Goal: Task Accomplishment & Management: Complete application form

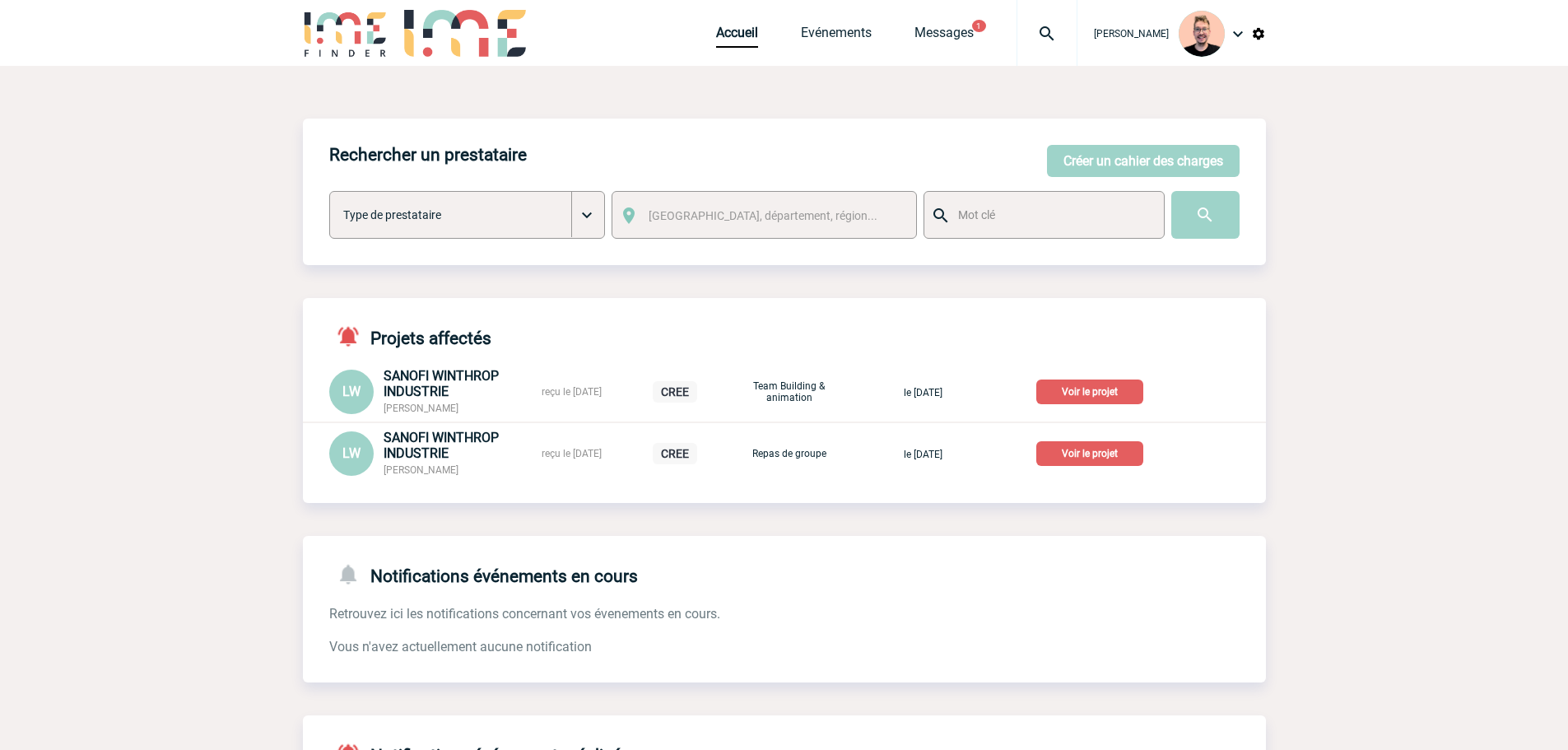
click at [1027, 29] on img at bounding box center [1046, 34] width 59 height 20
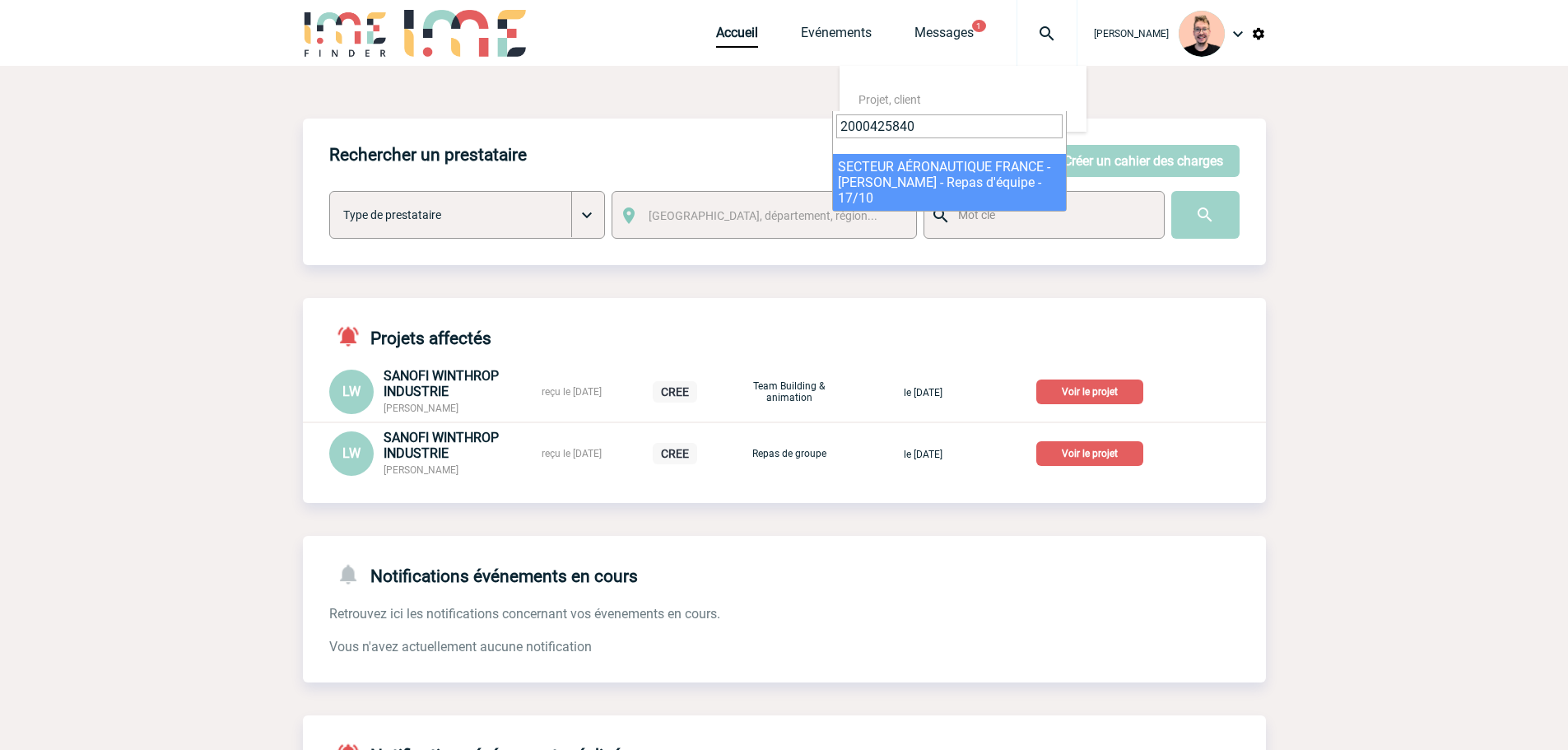
type input "2000425840"
select select "25341"
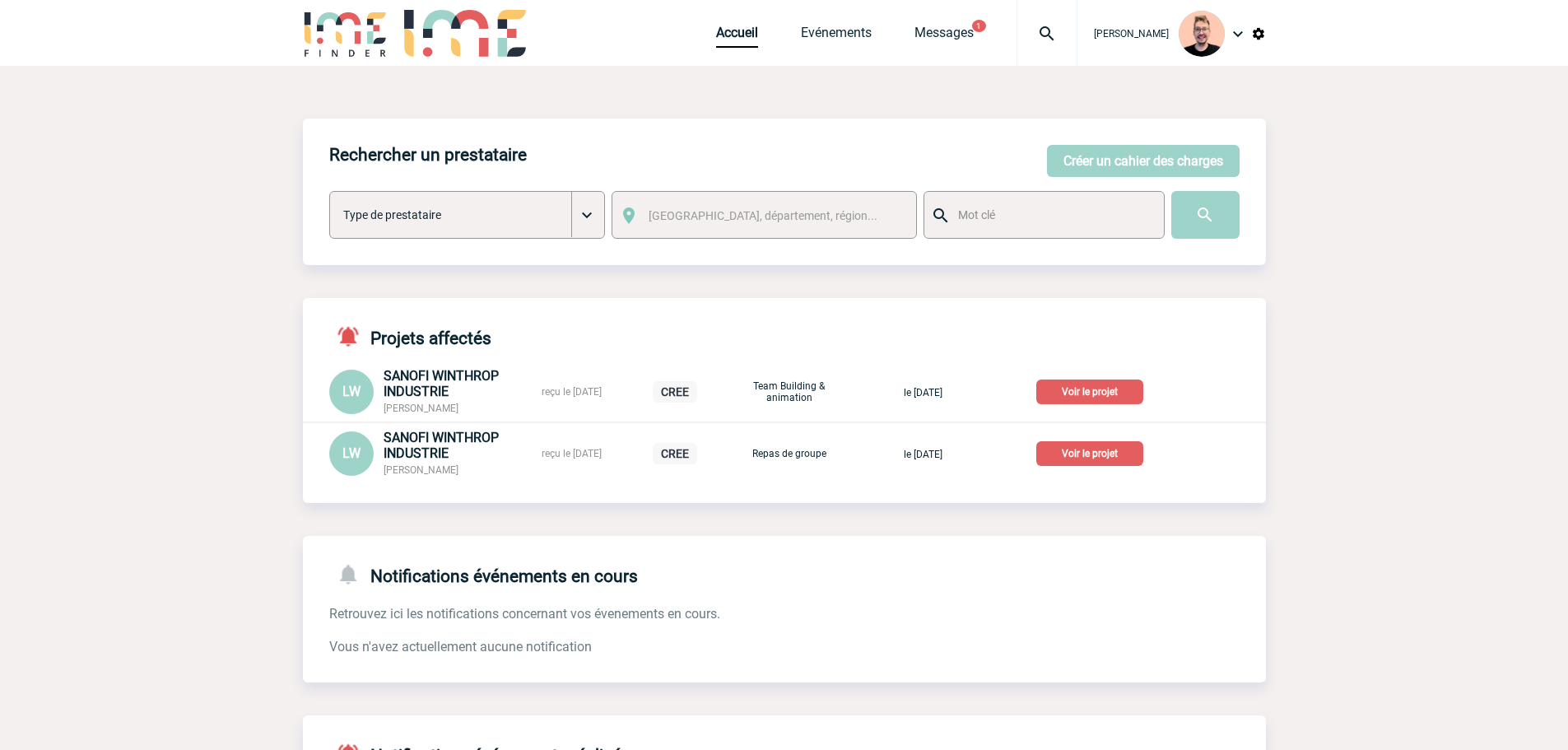
click at [1026, 46] on div at bounding box center [1047, 33] width 61 height 66
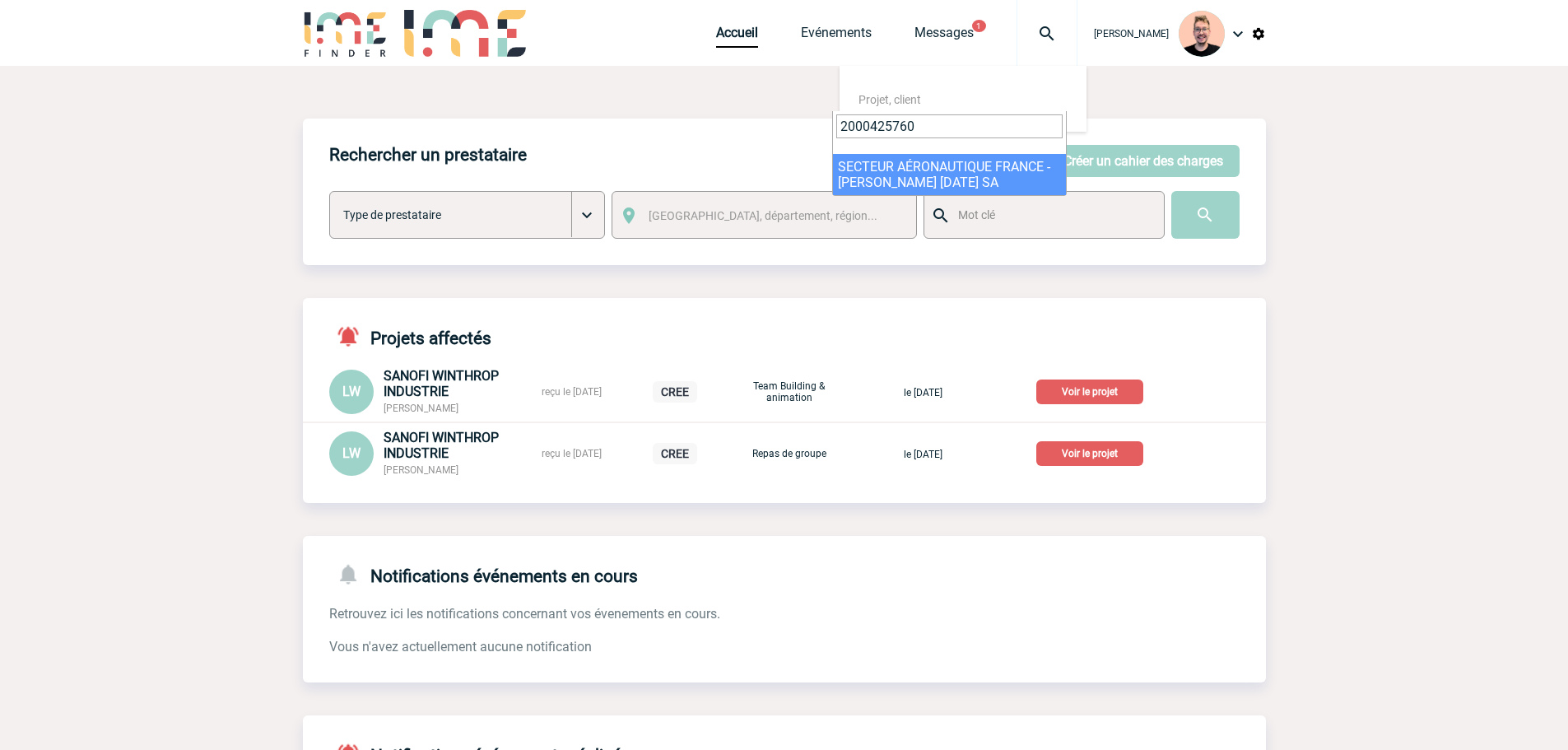
type input "2000425760"
select select "25261"
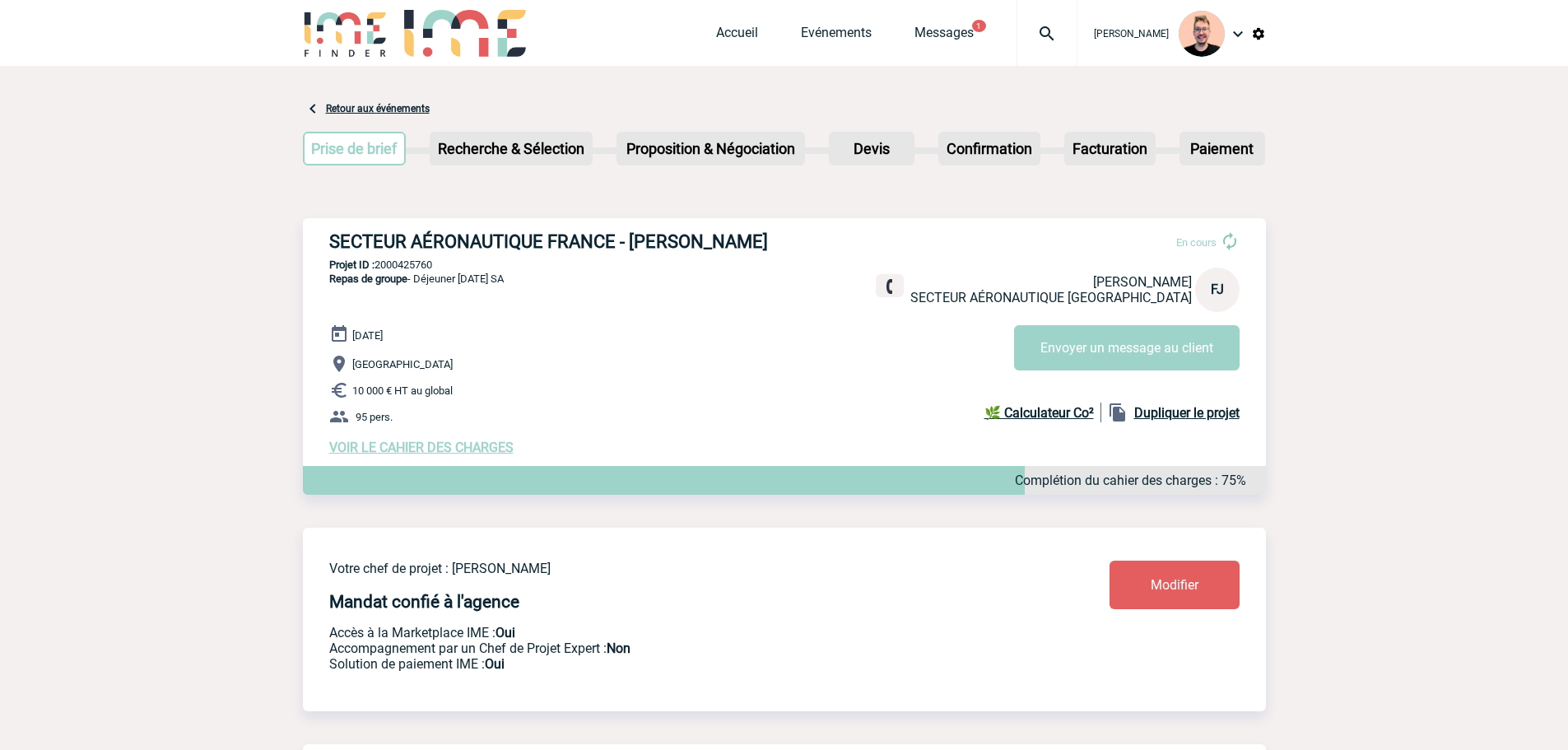
click at [387, 455] on span "VOIR LE CAHIER DES CHARGES" at bounding box center [421, 447] width 185 height 16
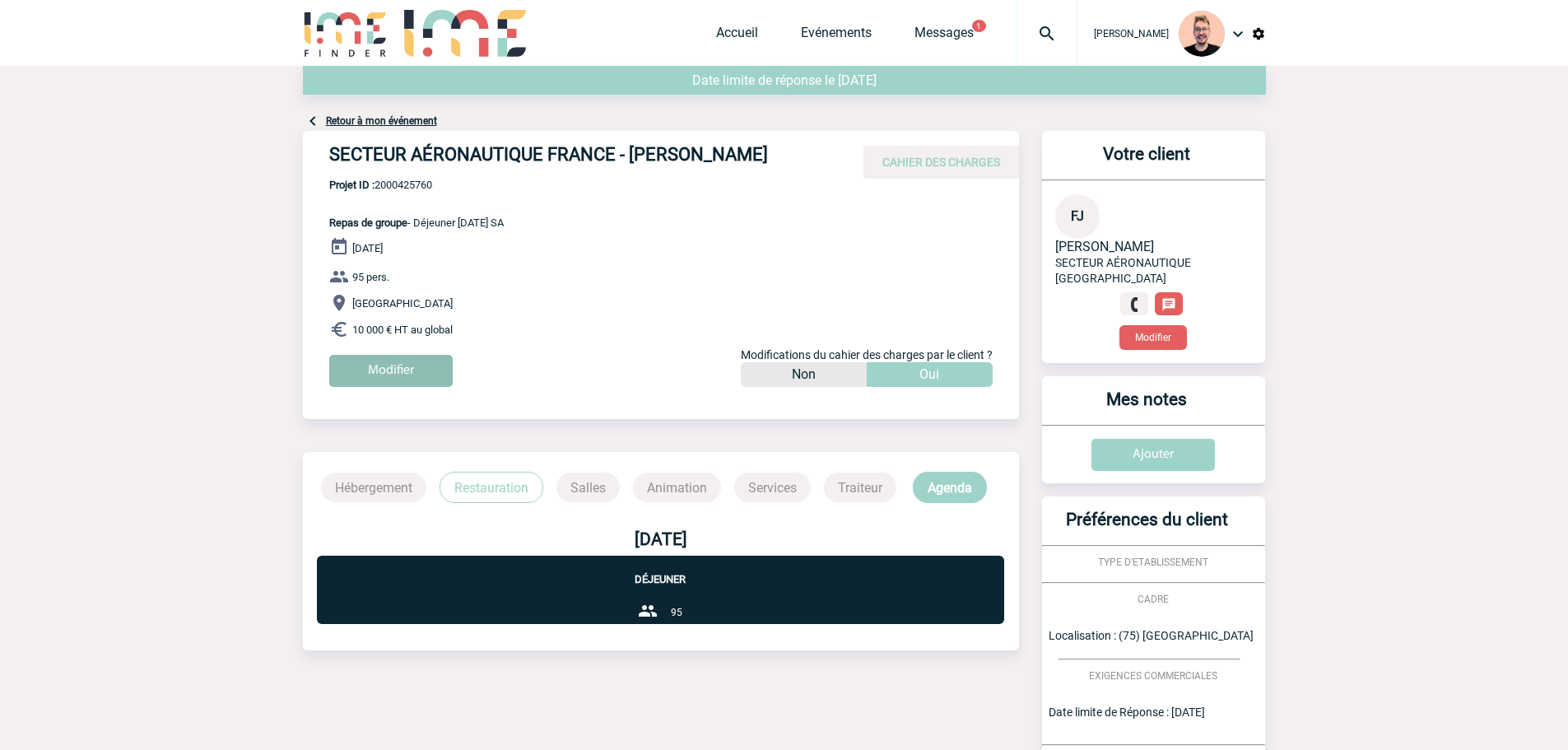
click at [393, 373] on input "Modifier" at bounding box center [390, 370] width 123 height 32
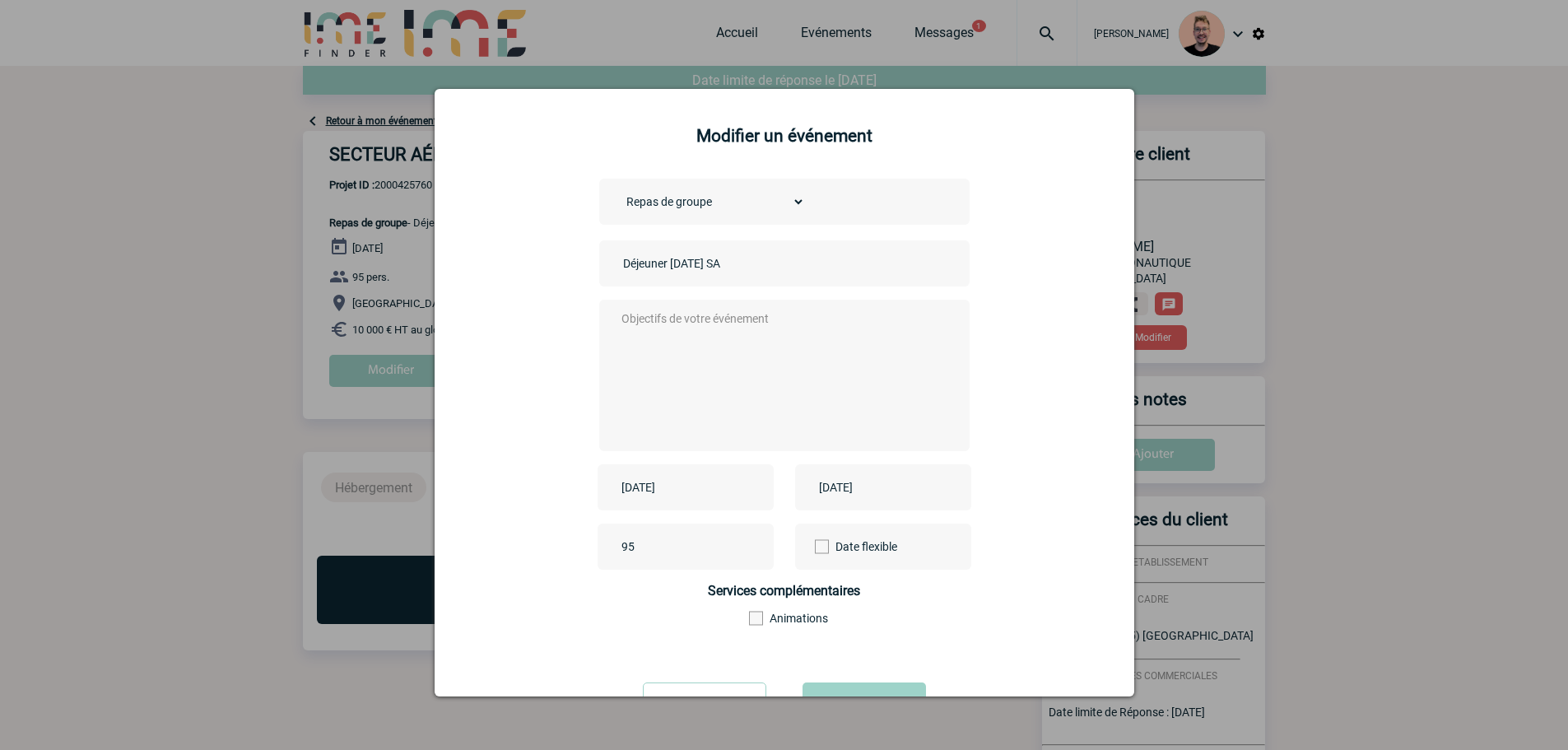
click at [652, 501] on div "[DATE]" at bounding box center [685, 487] width 176 height 46
click at [661, 490] on input "[DATE]" at bounding box center [674, 487] width 113 height 21
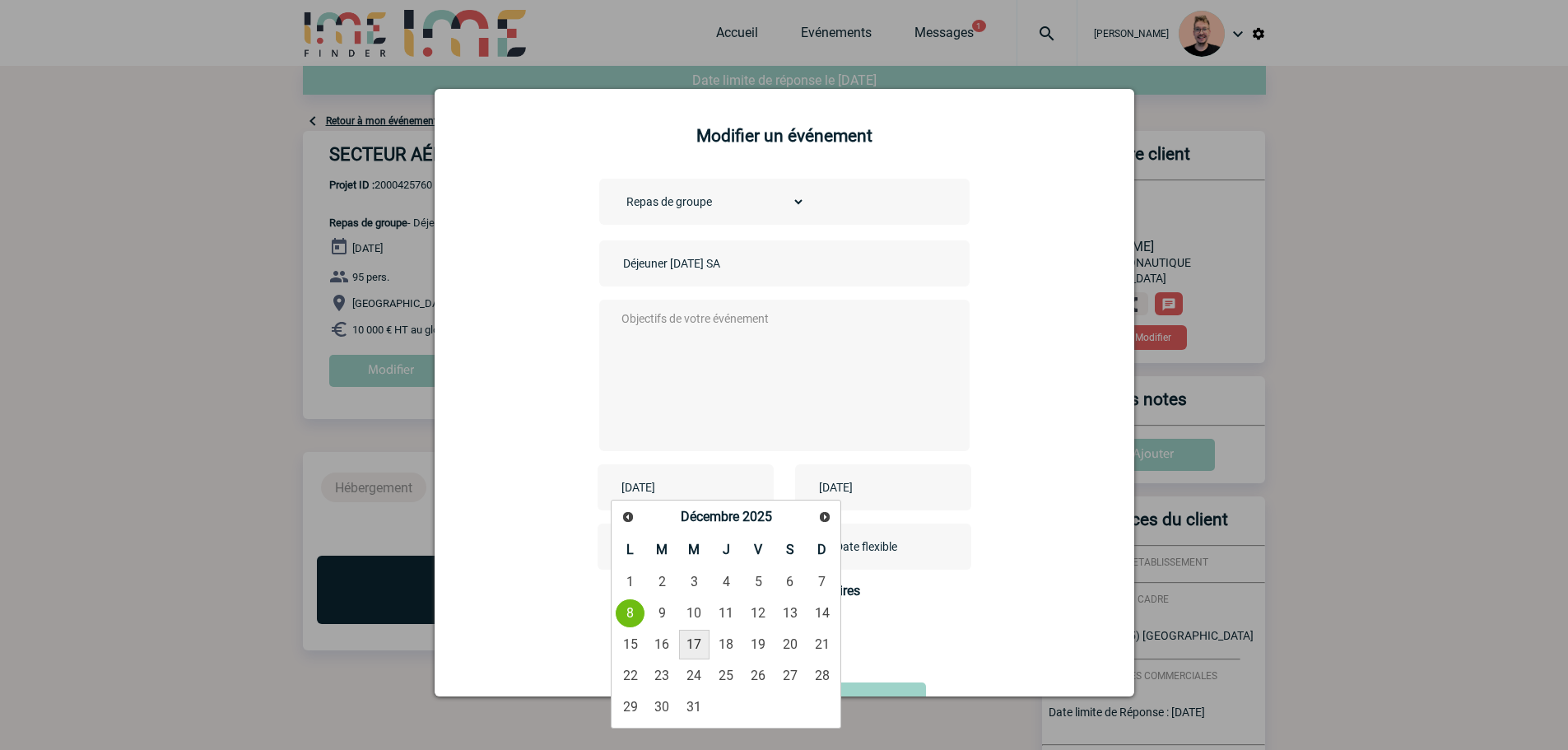
click at [686, 643] on link "17" at bounding box center [694, 644] width 30 height 29
type input "2025-12-17"
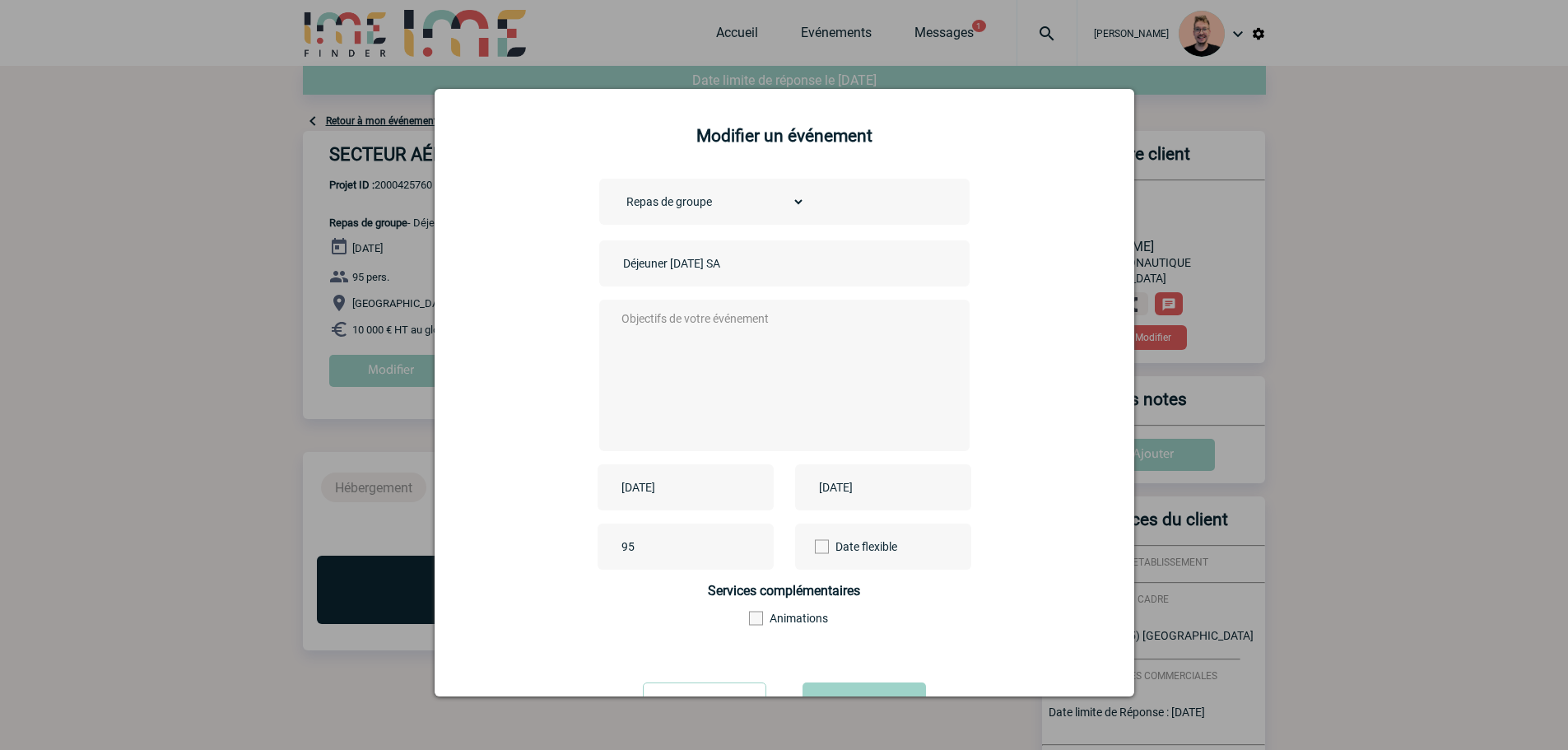
click at [834, 494] on input "2025-12-08" at bounding box center [872, 487] width 113 height 21
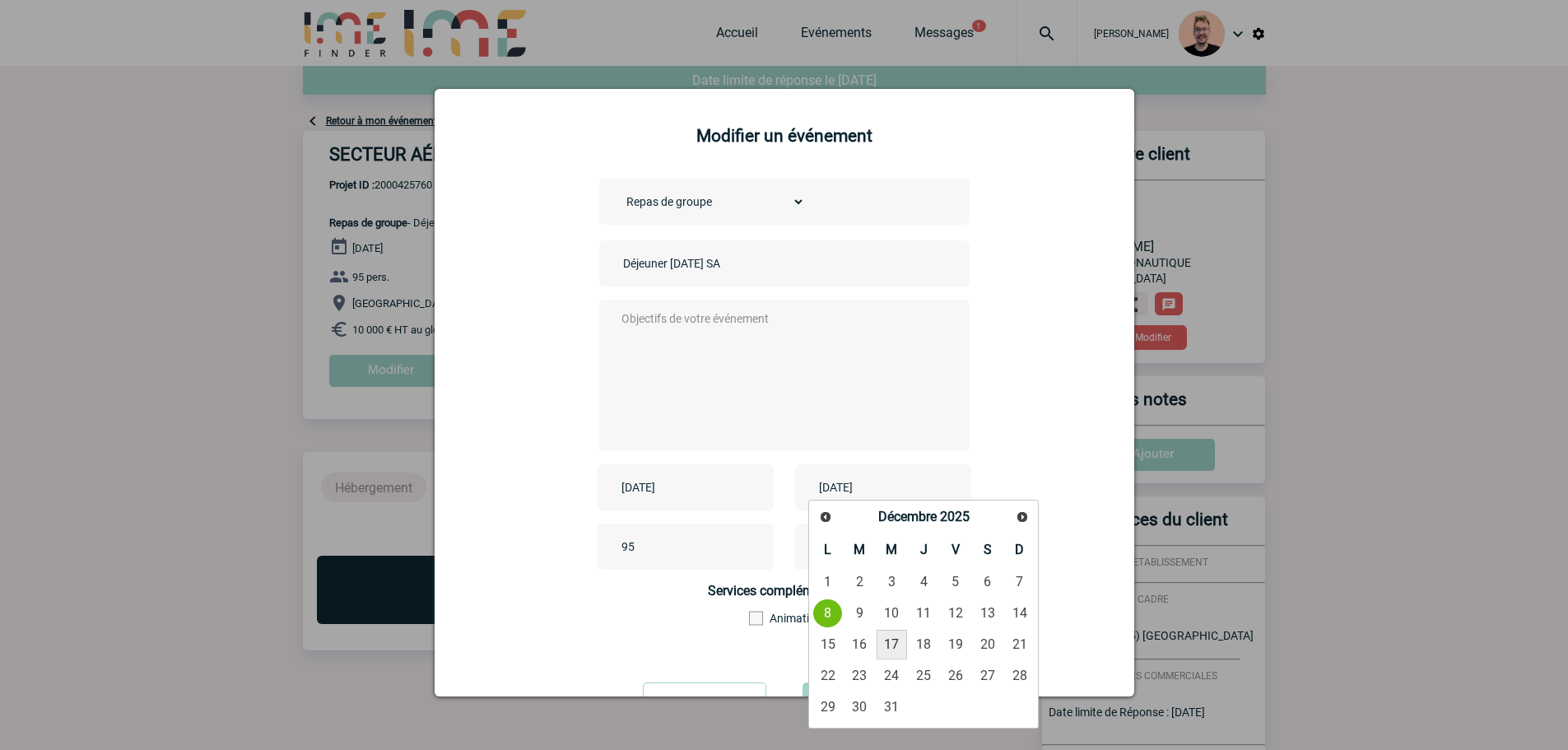
click at [898, 641] on link "17" at bounding box center [891, 644] width 30 height 29
type input "2025-12-17"
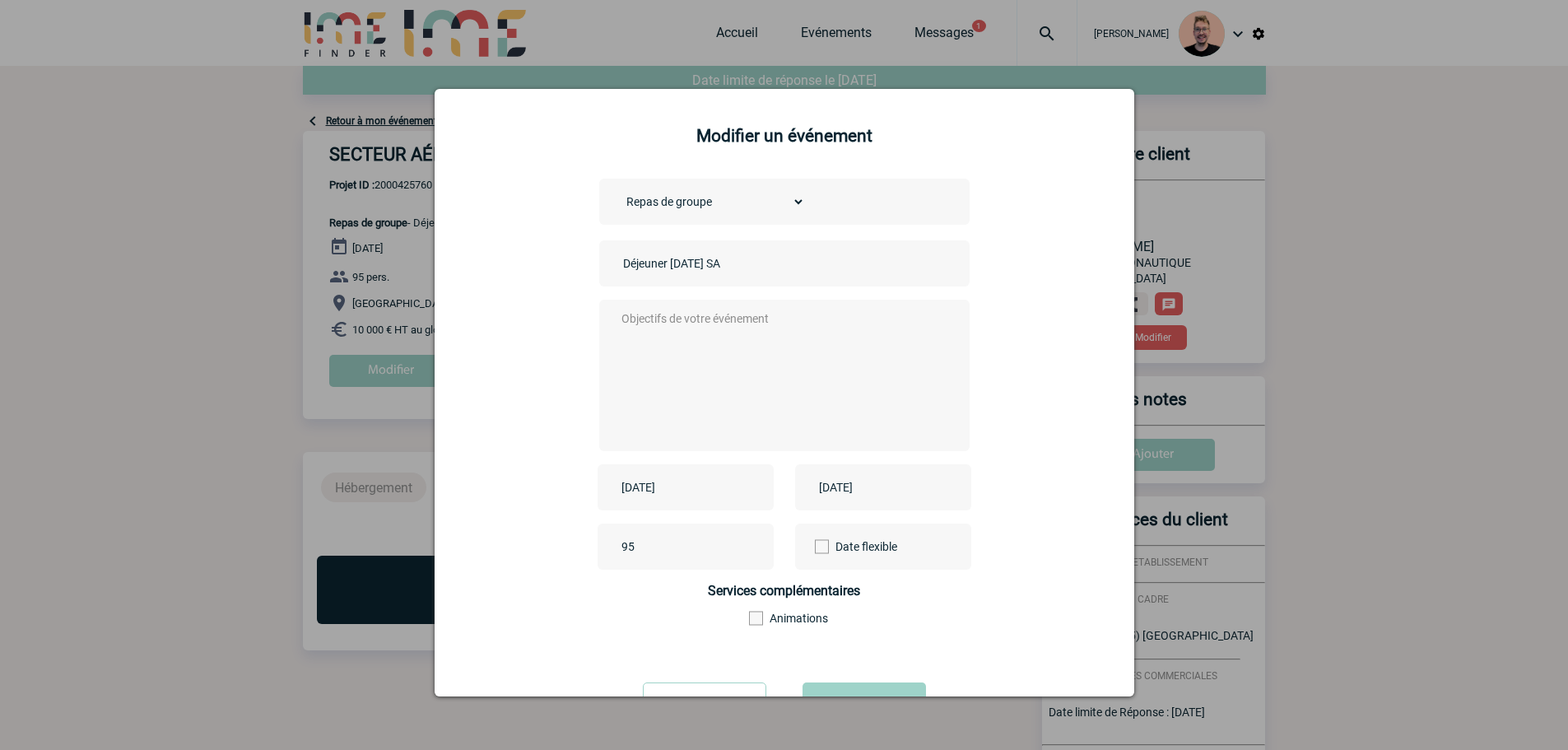
click at [715, 373] on textarea at bounding box center [780, 374] width 325 height 132
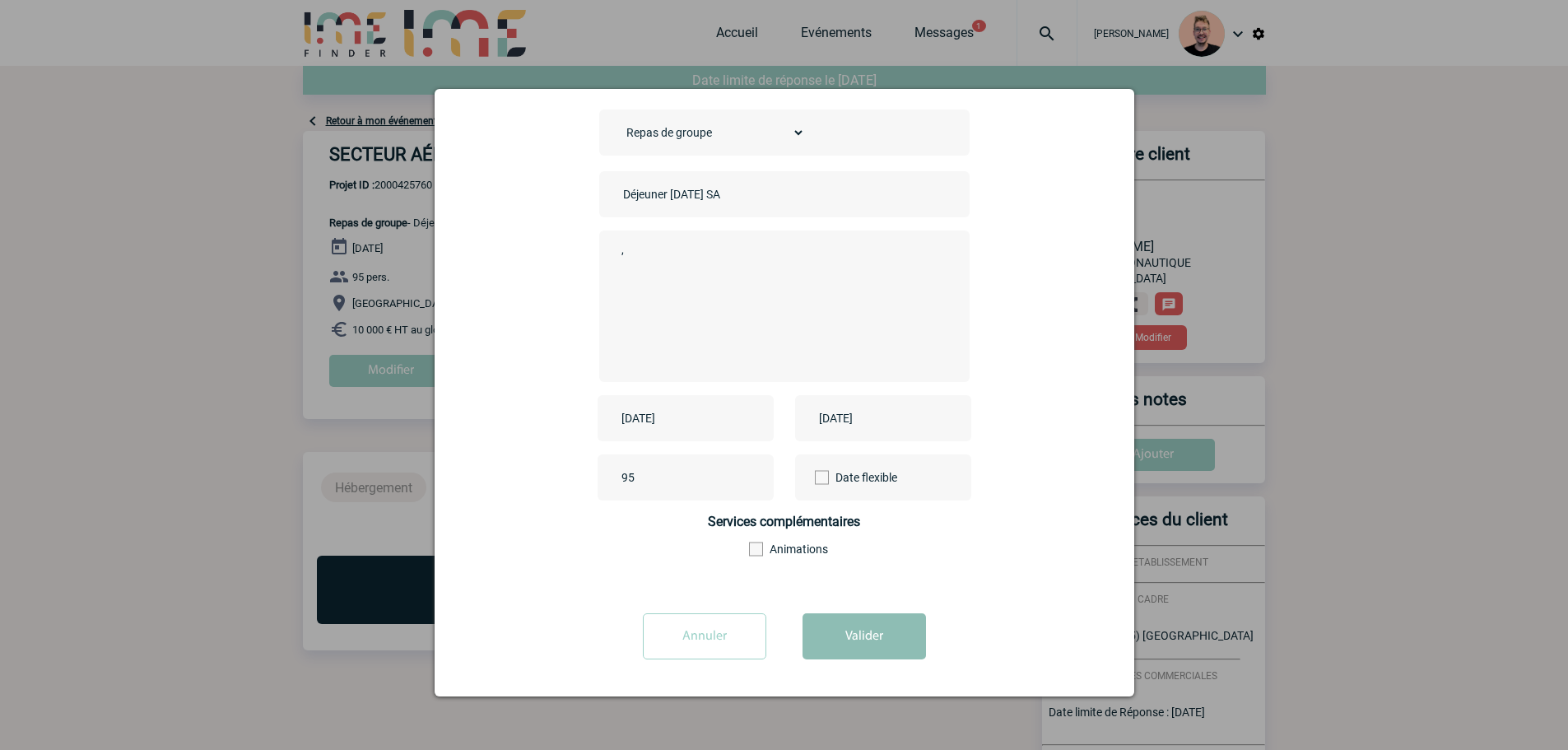
type textarea ","
click at [880, 656] on button "Valider" at bounding box center [863, 636] width 123 height 46
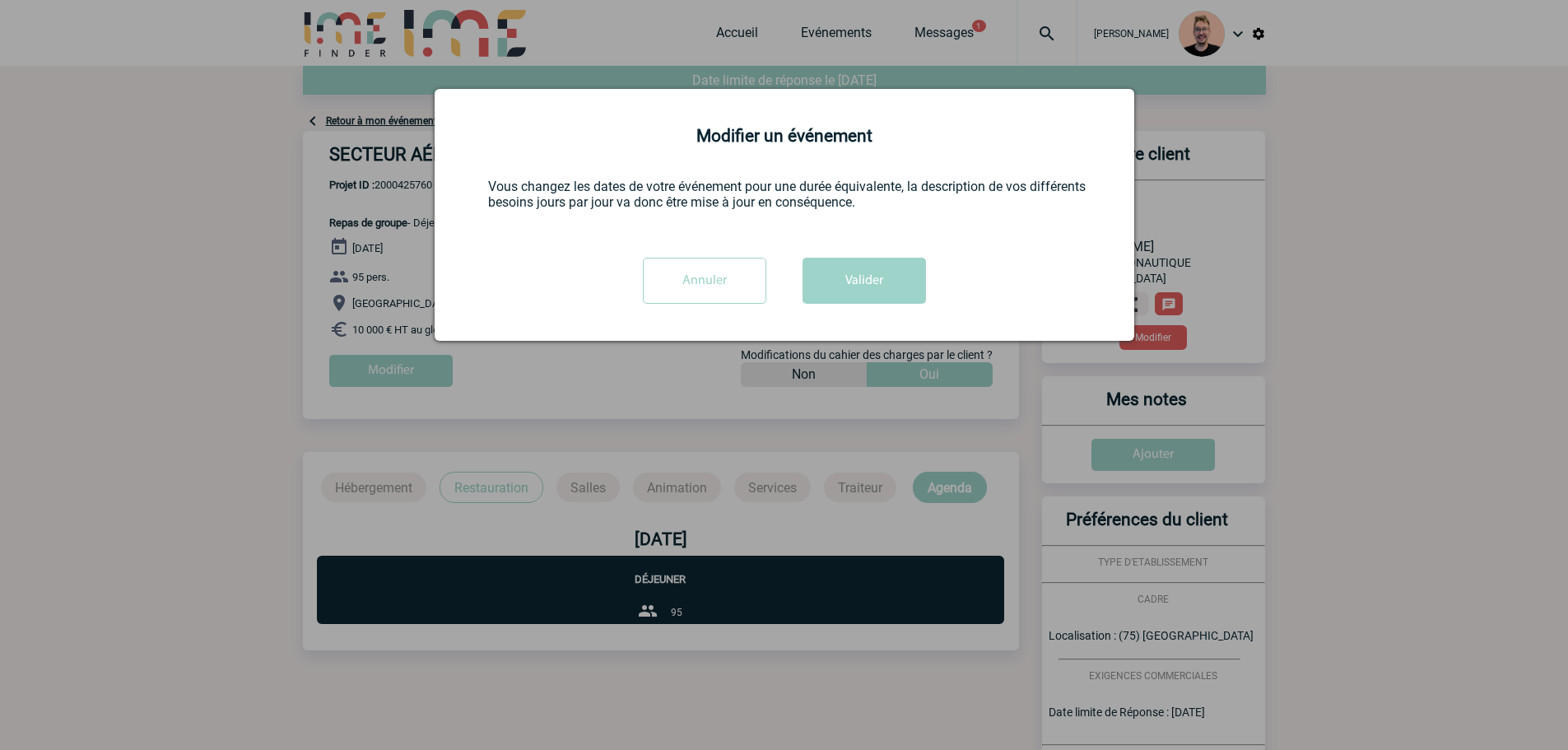
scroll to position [0, 0]
click at [846, 286] on button "Valider" at bounding box center [863, 280] width 123 height 46
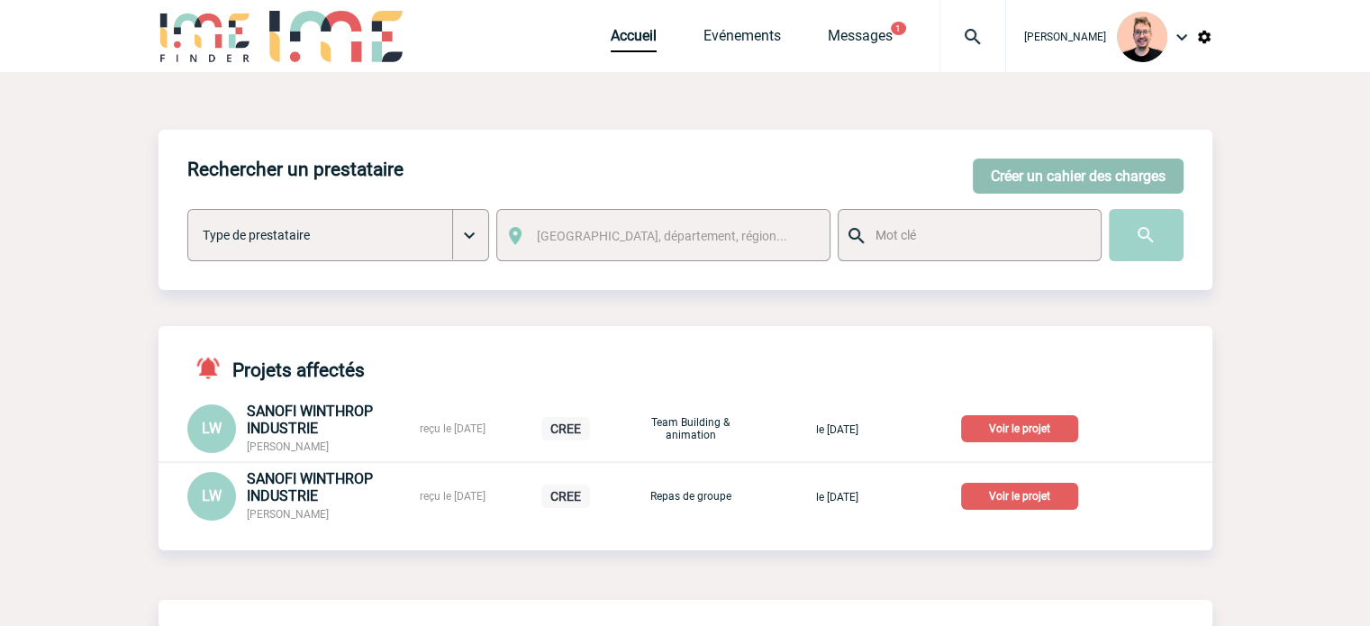
click at [1035, 168] on button "Créer un cahier des charges" at bounding box center [1078, 176] width 211 height 35
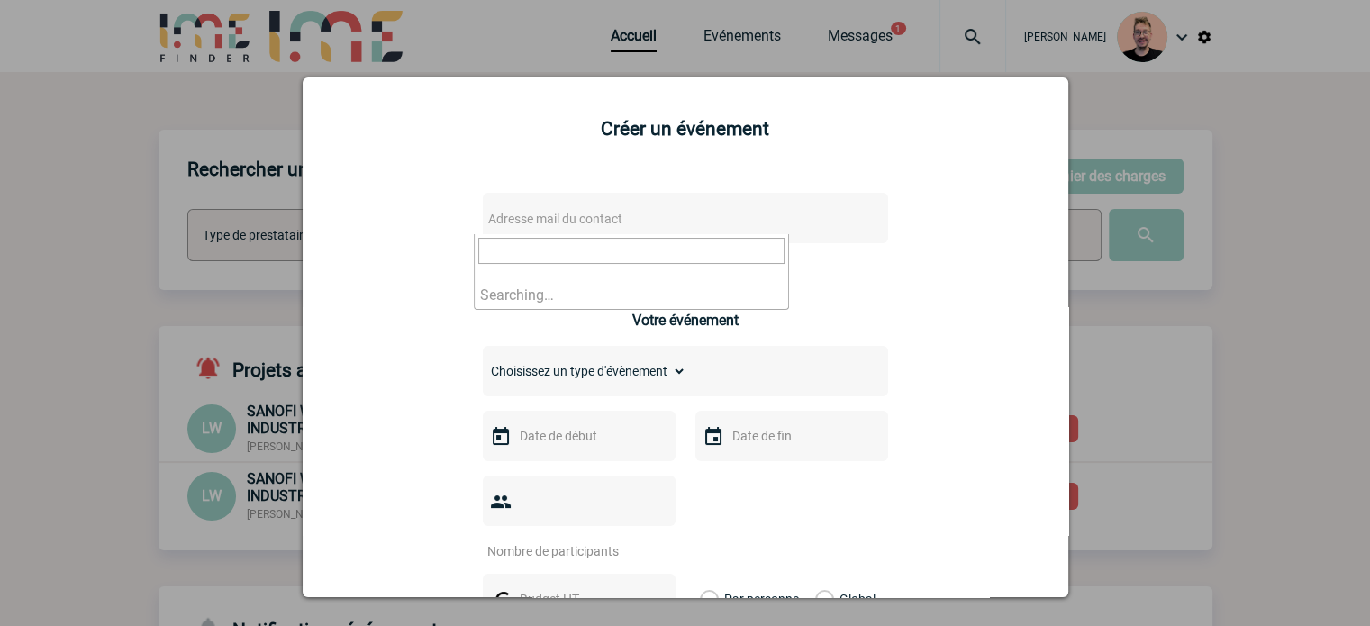
click at [547, 230] on span "Adresse mail du contact" at bounding box center [638, 218] width 315 height 25
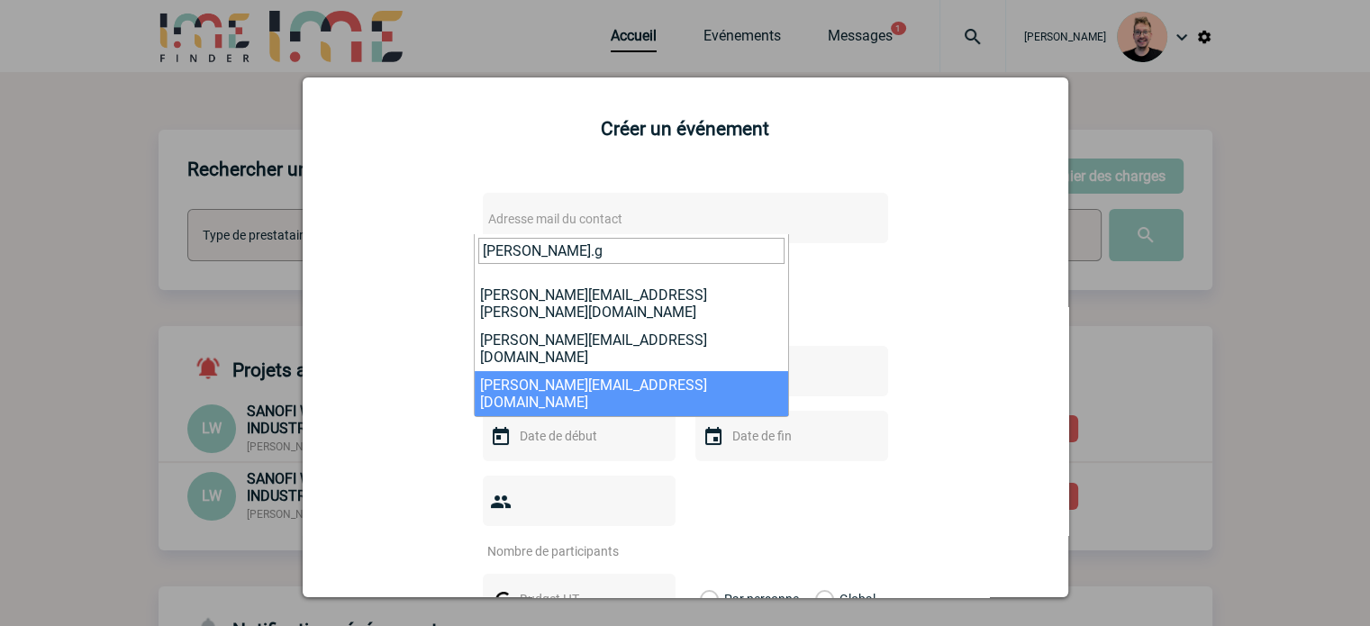
type input "[PERSON_NAME].g"
select select "126853"
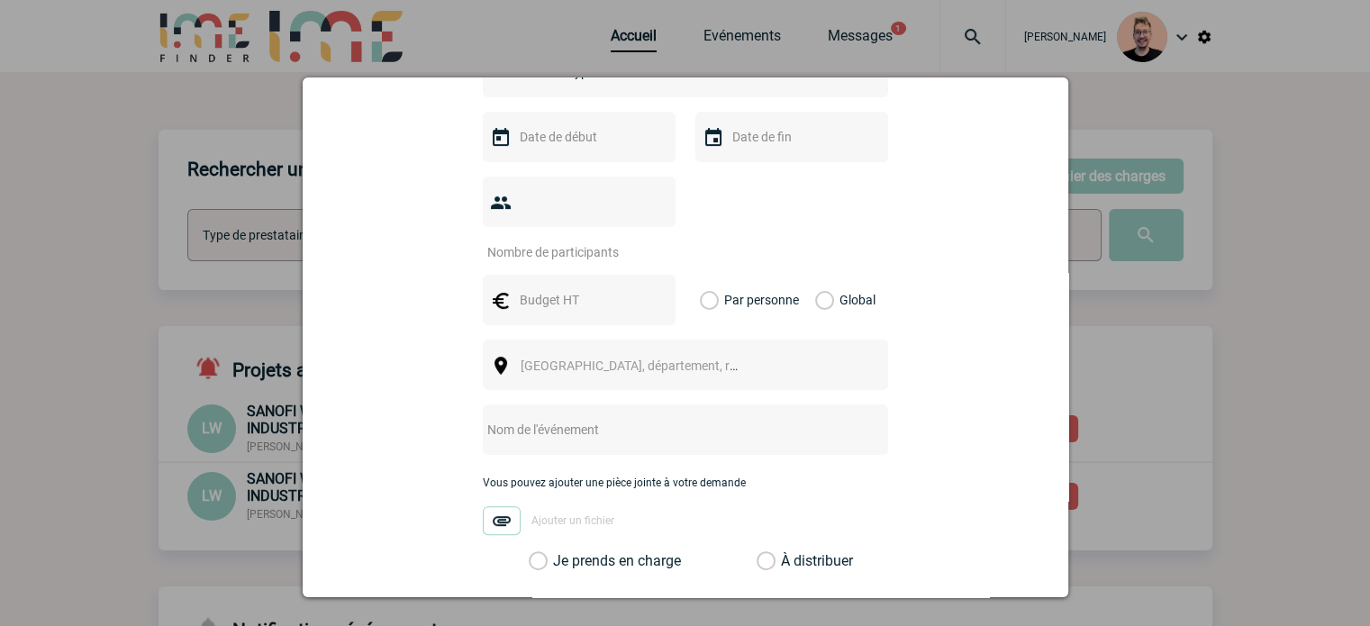
scroll to position [450, 0]
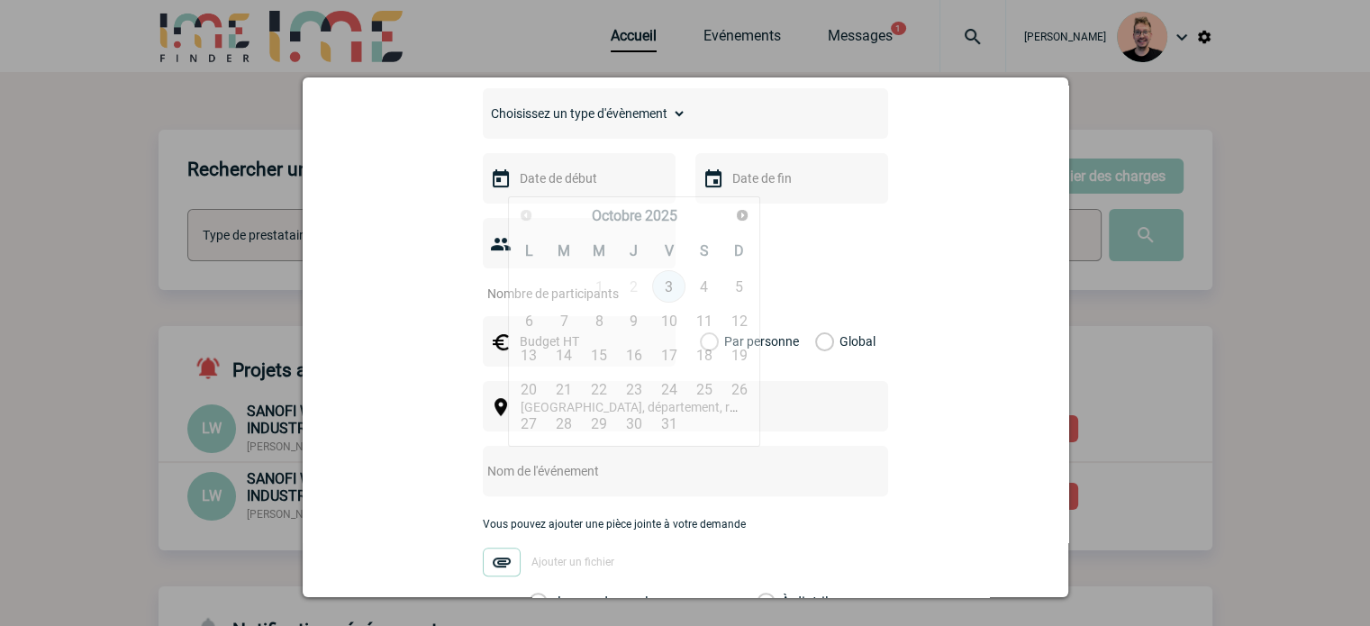
click at [568, 183] on input "text" at bounding box center [577, 178] width 124 height 23
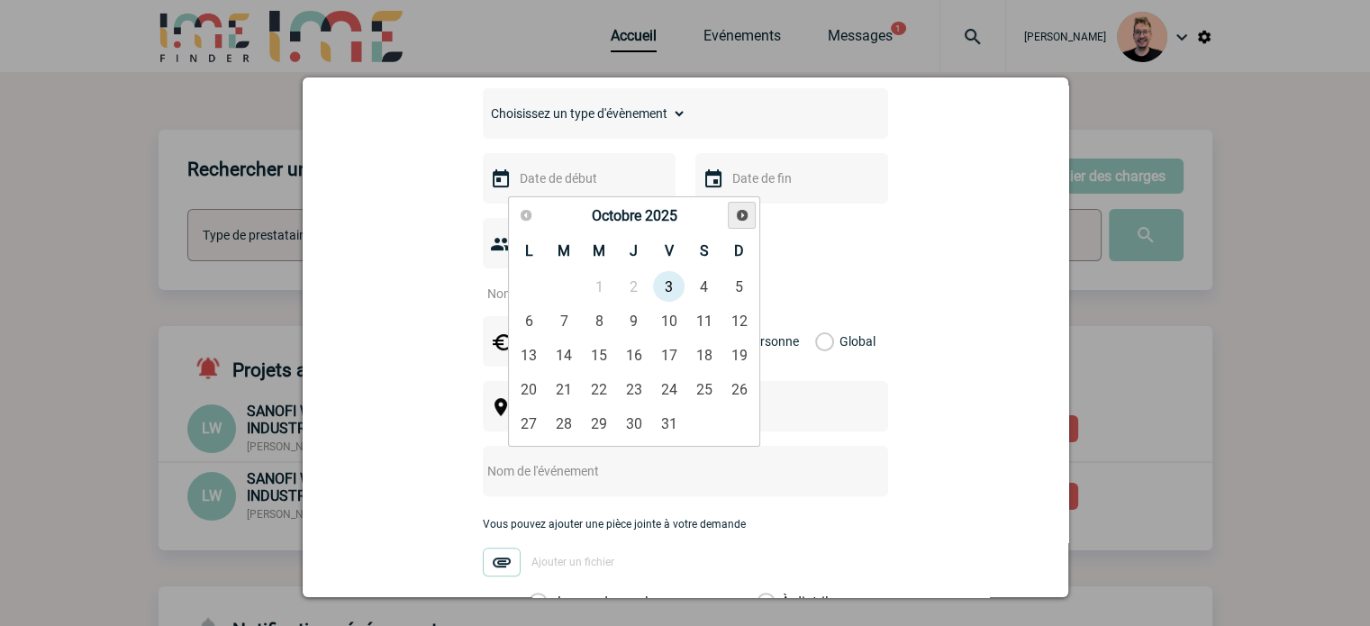
click at [732, 214] on link "Suivant" at bounding box center [742, 216] width 28 height 28
click at [641, 351] on link "18" at bounding box center [633, 355] width 33 height 32
type input "[DATE]"
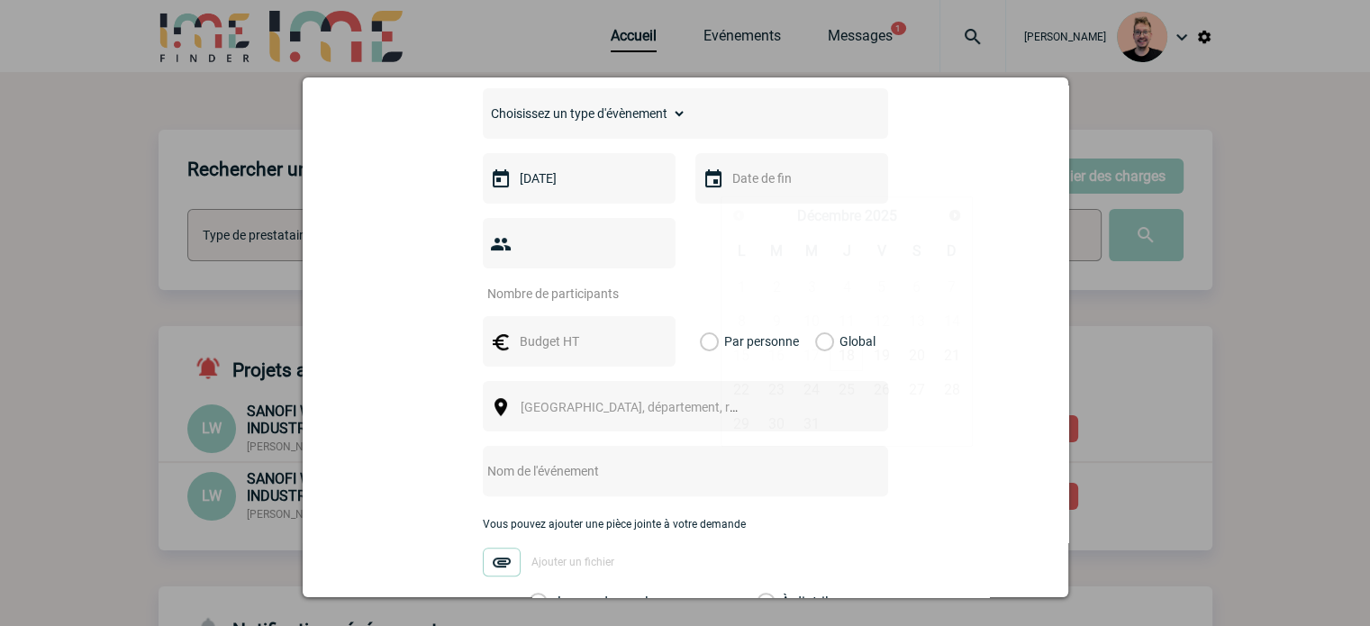
click at [739, 188] on input "text" at bounding box center [790, 178] width 124 height 23
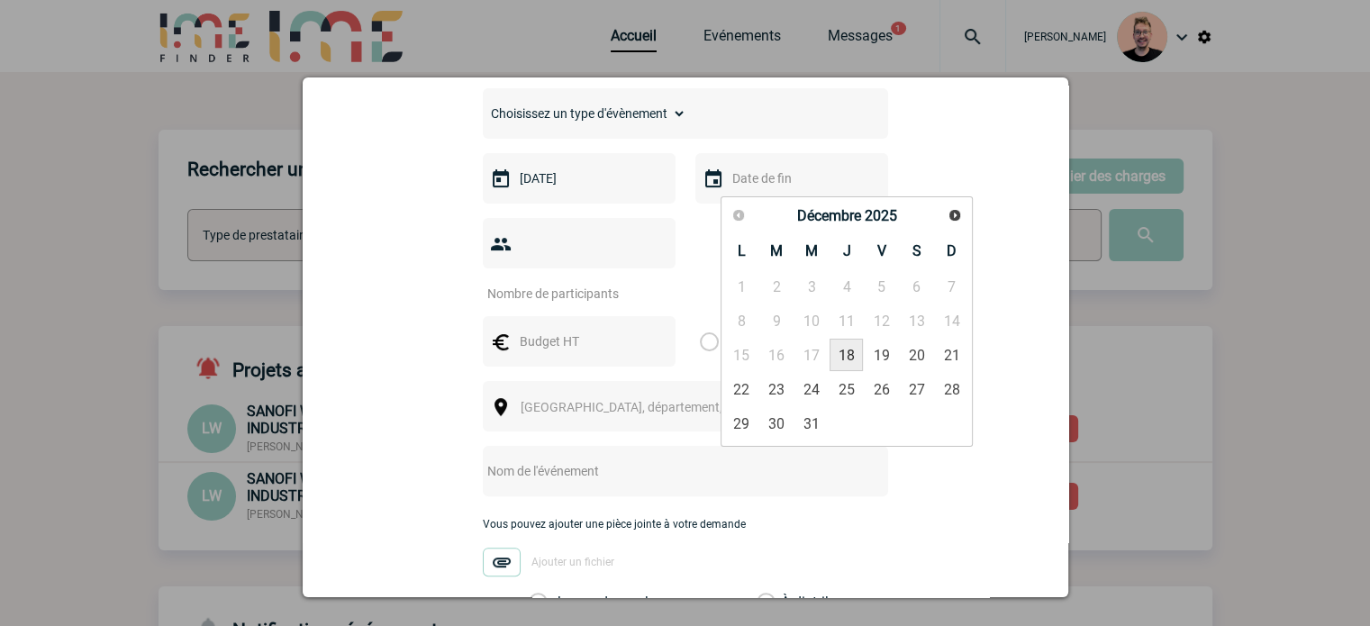
click at [850, 350] on link "18" at bounding box center [846, 355] width 33 height 32
type input "[DATE]"
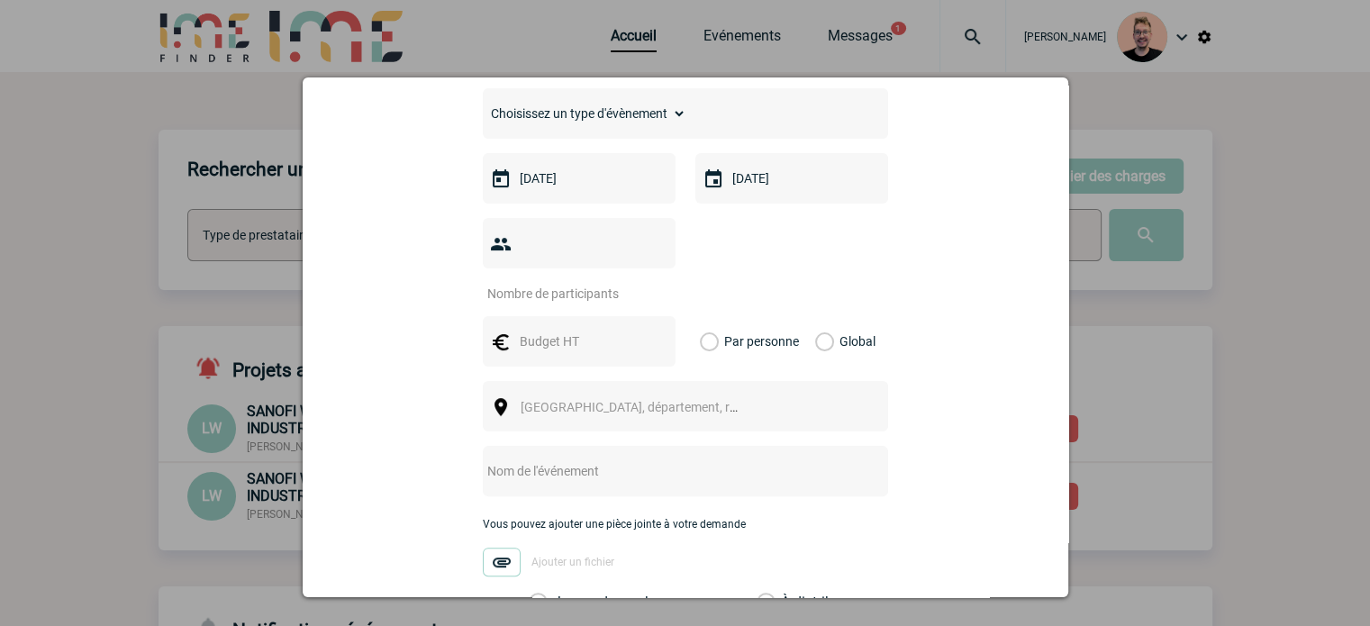
click at [539, 236] on div at bounding box center [579, 243] width 193 height 50
click at [539, 282] on input "number" at bounding box center [567, 293] width 169 height 23
type input "11"
click at [535, 330] on input "text" at bounding box center [577, 341] width 124 height 23
type input "1100"
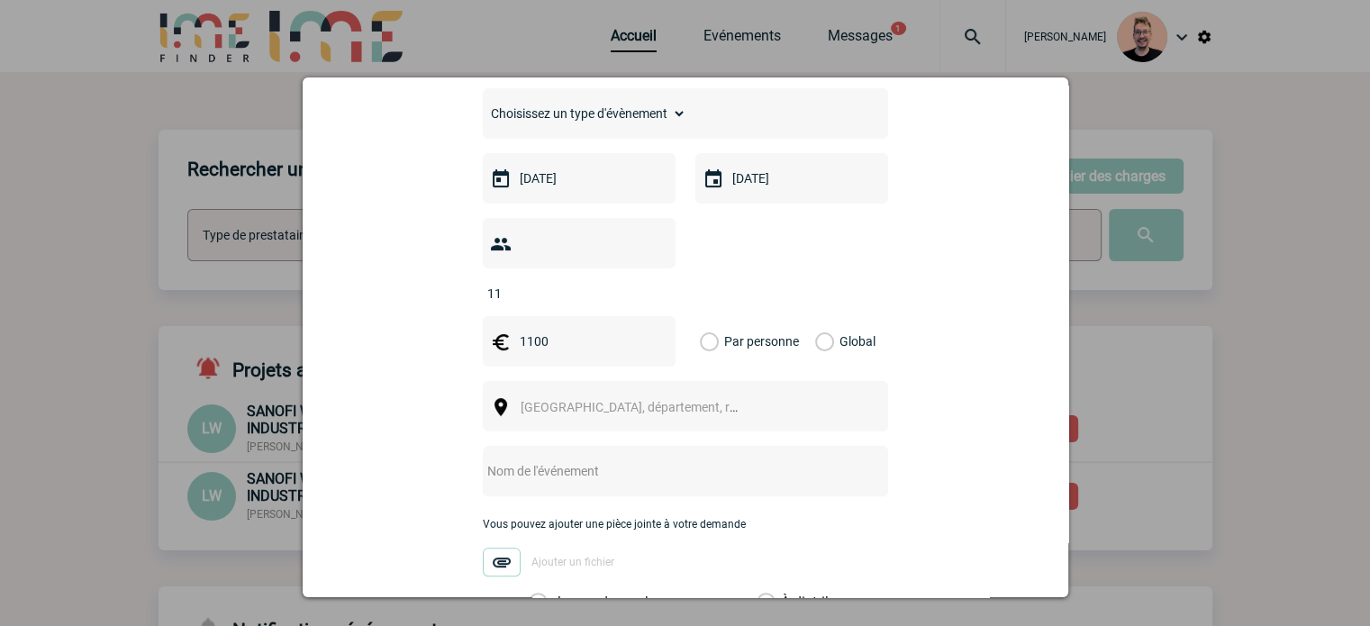
click at [815, 316] on label "Global" at bounding box center [821, 341] width 12 height 50
click at [0, 0] on input "Global" at bounding box center [0, 0] width 0 height 0
click at [569, 459] on input "text" at bounding box center [662, 470] width 358 height 23
paste input "Repas [PERSON_NAME][DATE] - LV01"
type input "Repas [PERSON_NAME][DATE] - LV01"
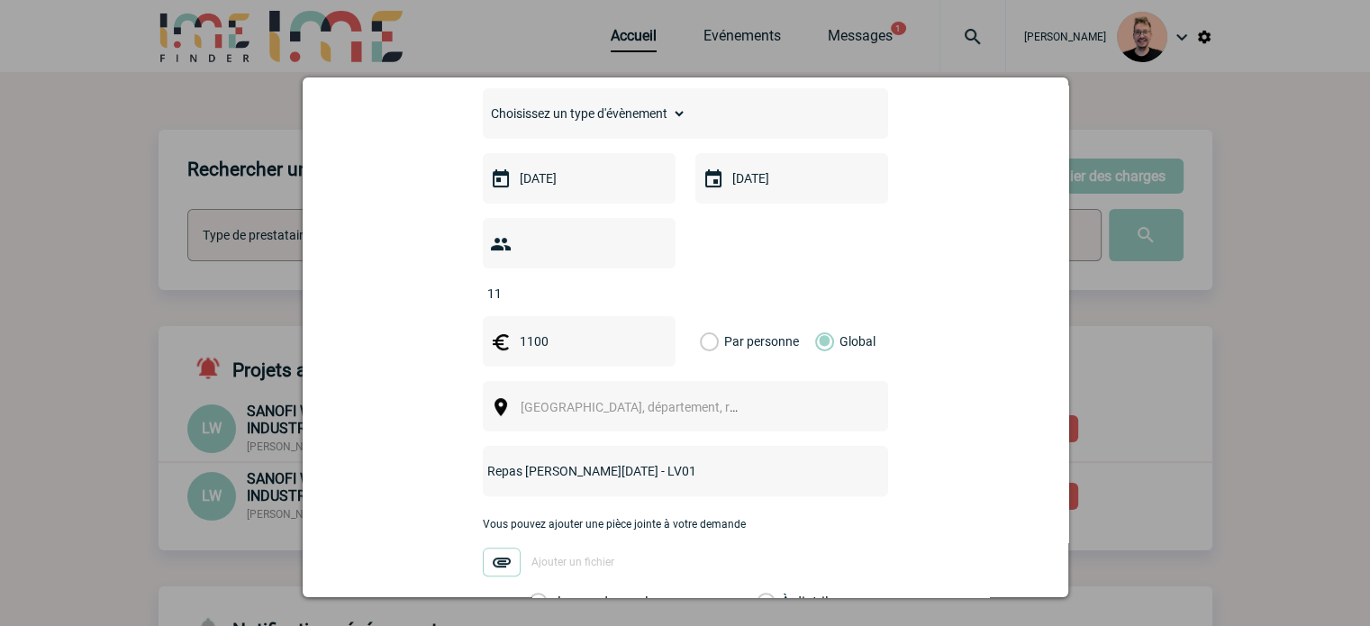
click at [555, 400] on span "[GEOGRAPHIC_DATA], département, région..." at bounding box center [646, 407] width 250 height 14
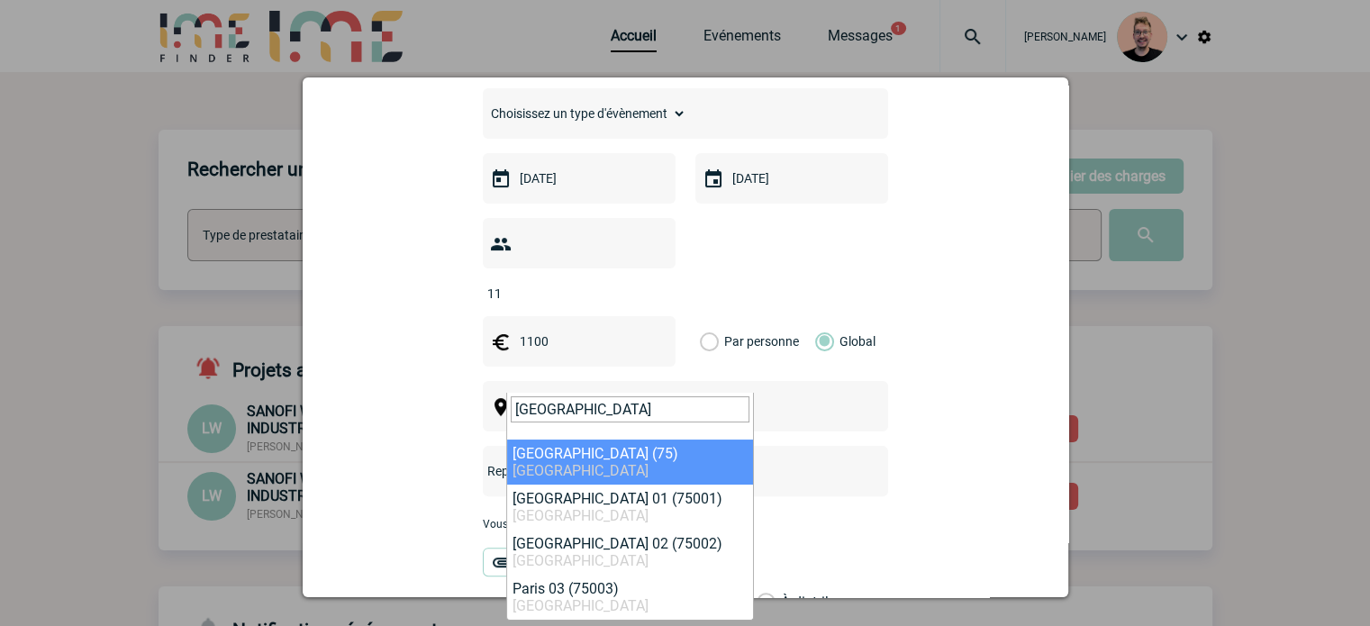
type input "[GEOGRAPHIC_DATA]"
select select "3"
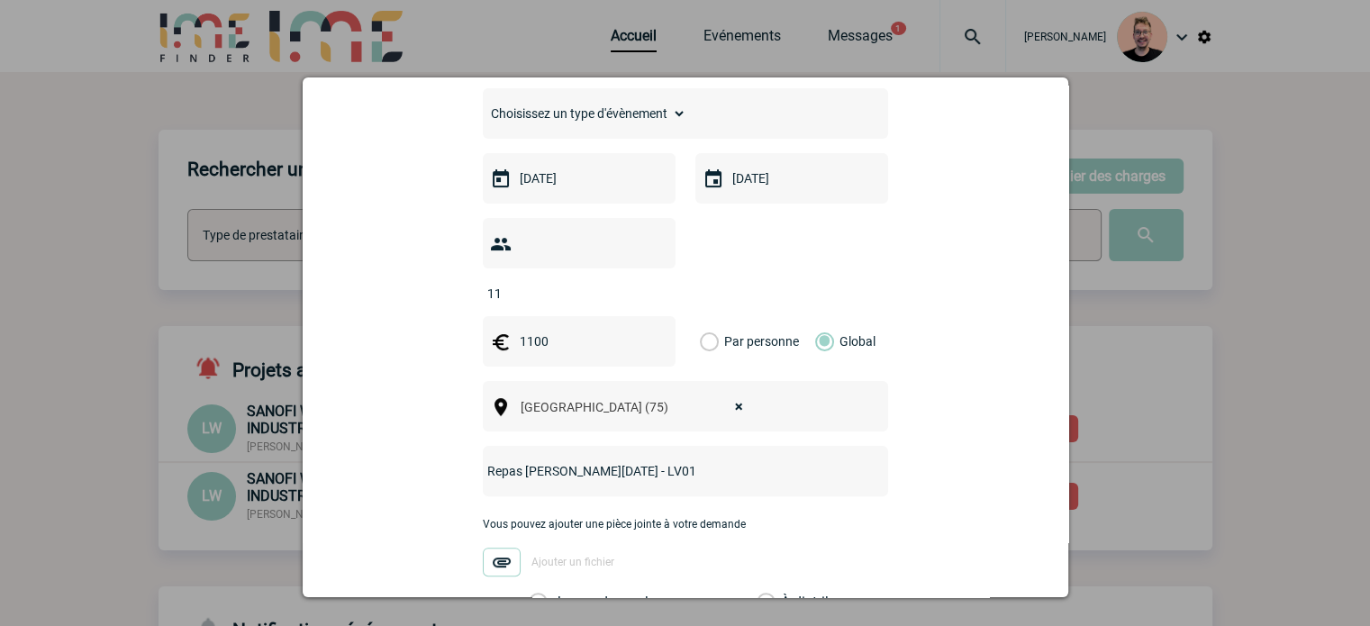
click at [559, 594] on label "Je prends en charge" at bounding box center [544, 603] width 31 height 18
click at [0, 0] on input "Je prends en charge" at bounding box center [0, 0] width 0 height 0
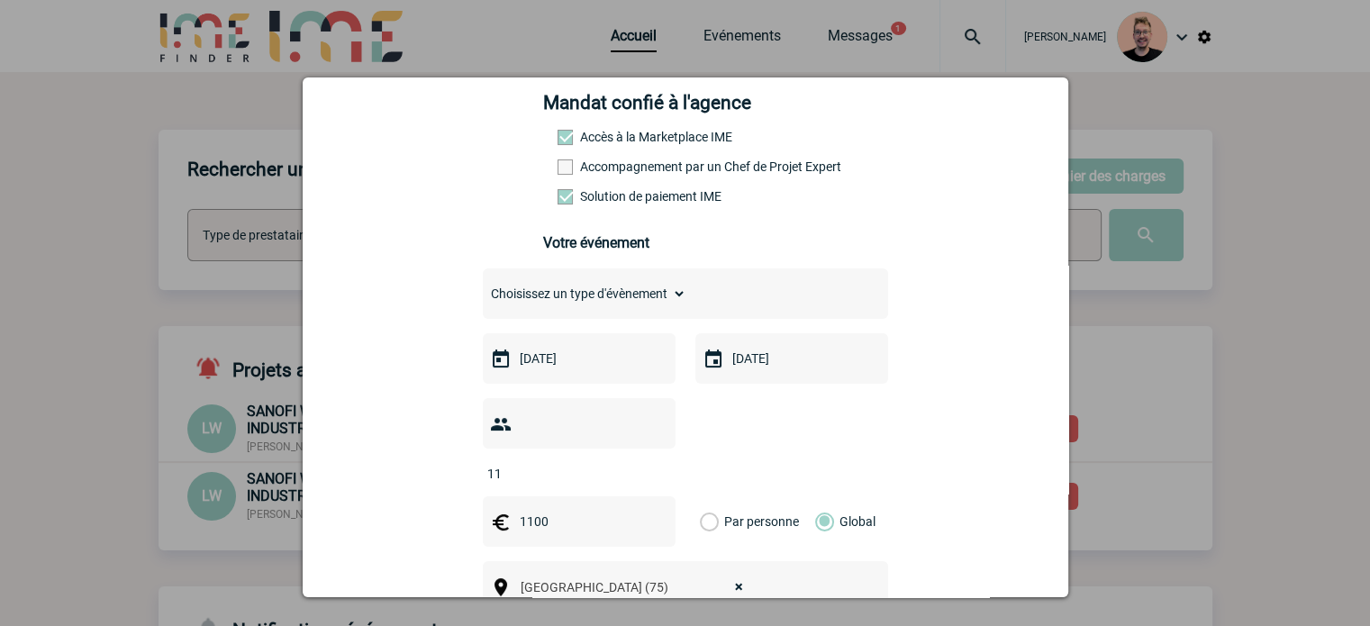
click at [598, 294] on select "Choisissez un type d'évènement Séminaire avec nuitée Séminaire sans nuitée Repa…" at bounding box center [585, 293] width 204 height 25
select select "3"
click at [483, 286] on select "Choisissez un type d'évènement Séminaire avec nuitée Séminaire sans nuitée Repa…" at bounding box center [585, 293] width 204 height 25
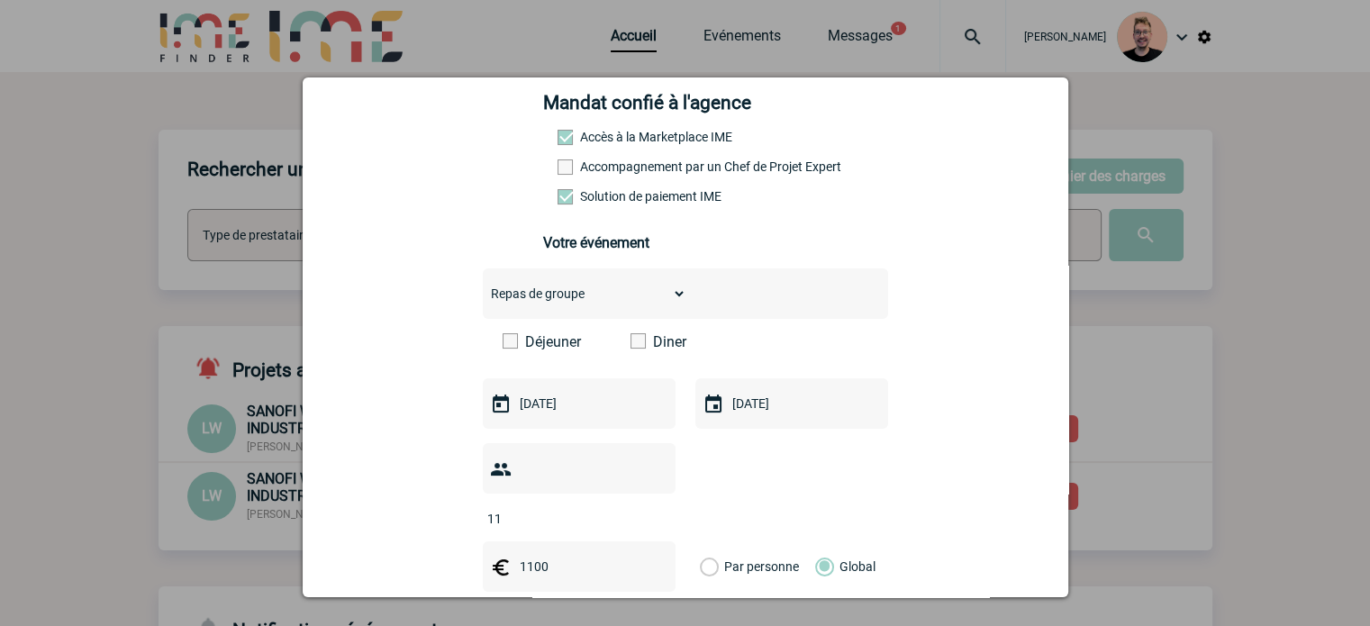
click at [632, 349] on span at bounding box center [638, 340] width 15 height 15
click at [0, 0] on input "Diner" at bounding box center [0, 0] width 0 height 0
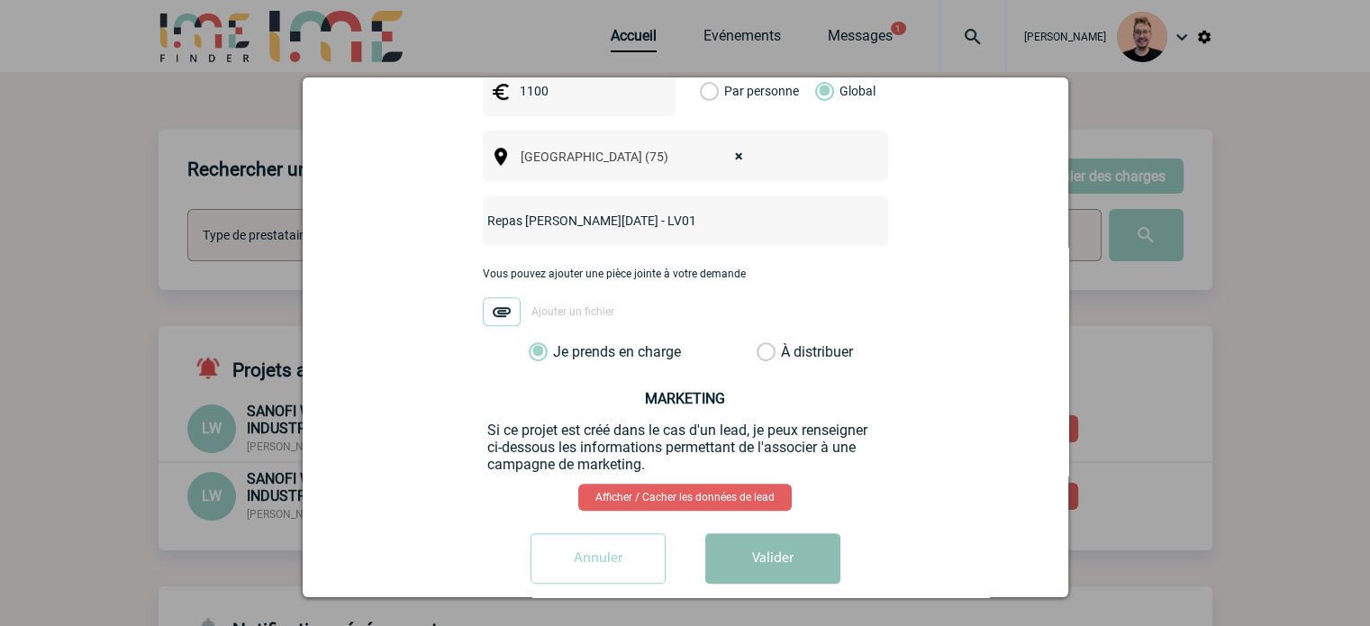
click at [757, 533] on button "Valider" at bounding box center [772, 558] width 135 height 50
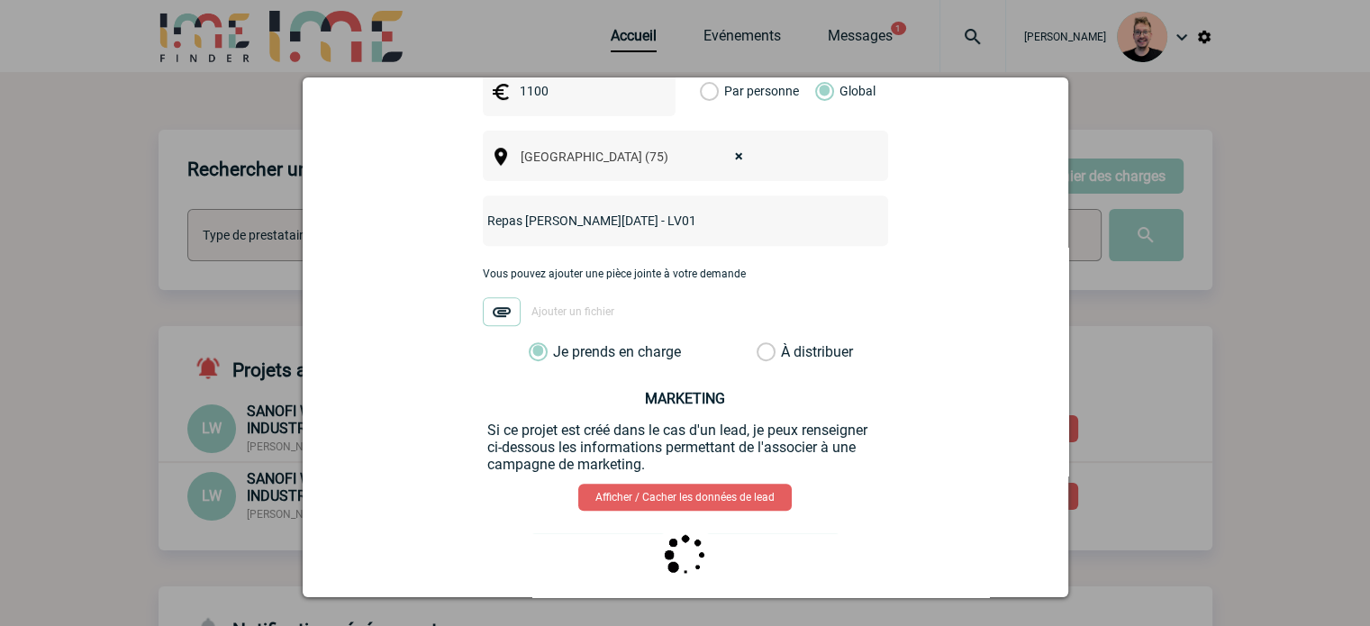
scroll to position [0, 0]
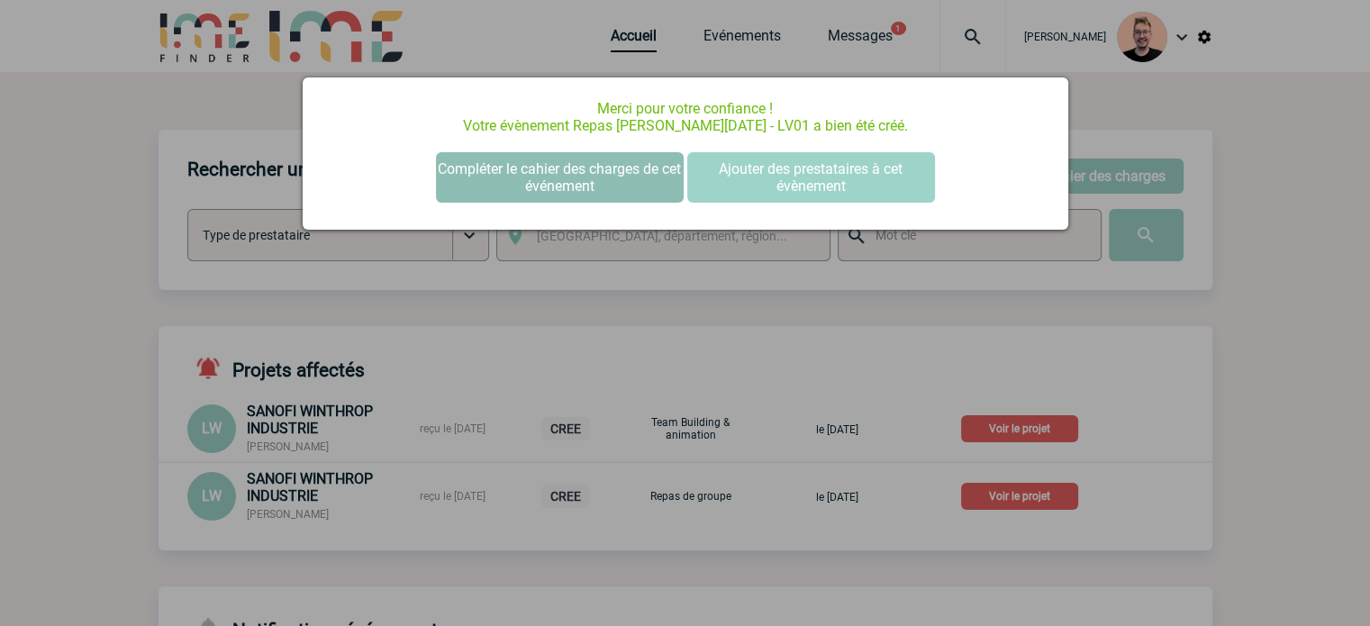
click at [529, 197] on button "Compléter le cahier des charges de cet événement" at bounding box center [560, 177] width 248 height 50
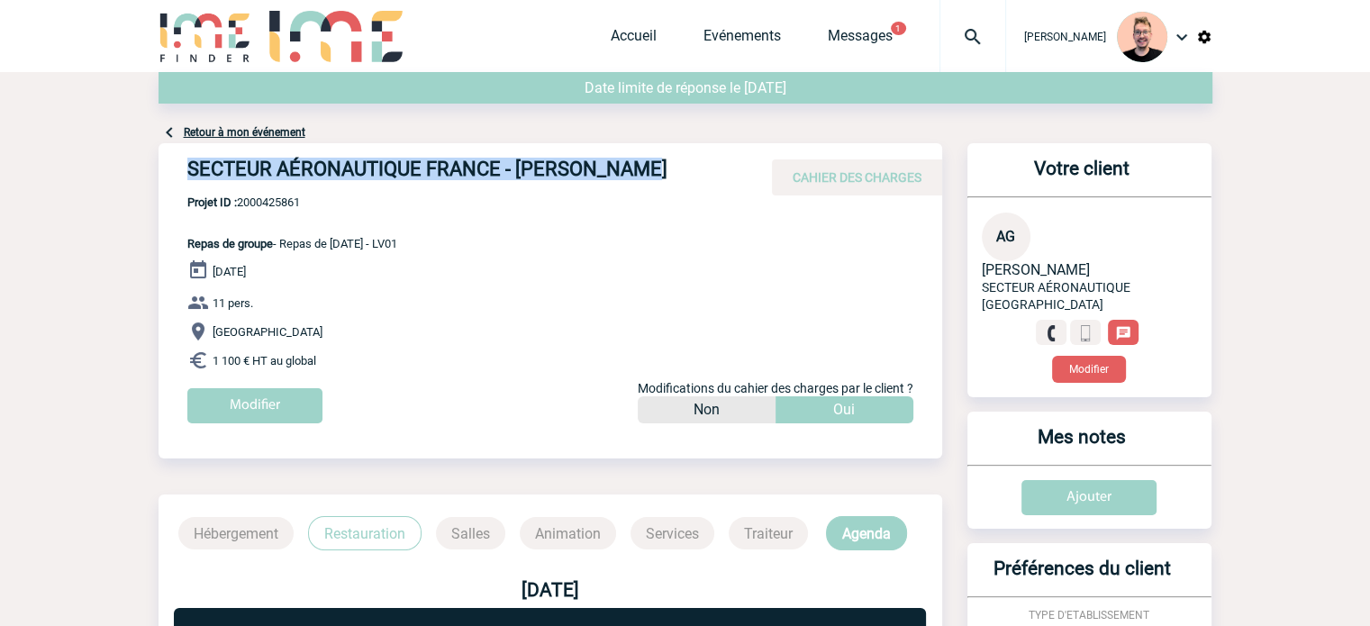
drag, startPoint x: 640, startPoint y: 170, endPoint x: 181, endPoint y: 164, distance: 458.6
click at [181, 164] on div "SECTEUR AÉRONAUTIQUE FRANCE - [PERSON_NAME] CAHIER DES CHARGES" at bounding box center [551, 169] width 784 height 52
copy h4 "SECTEUR AÉRONAUTIQUE FRANCE - [PERSON_NAME]"
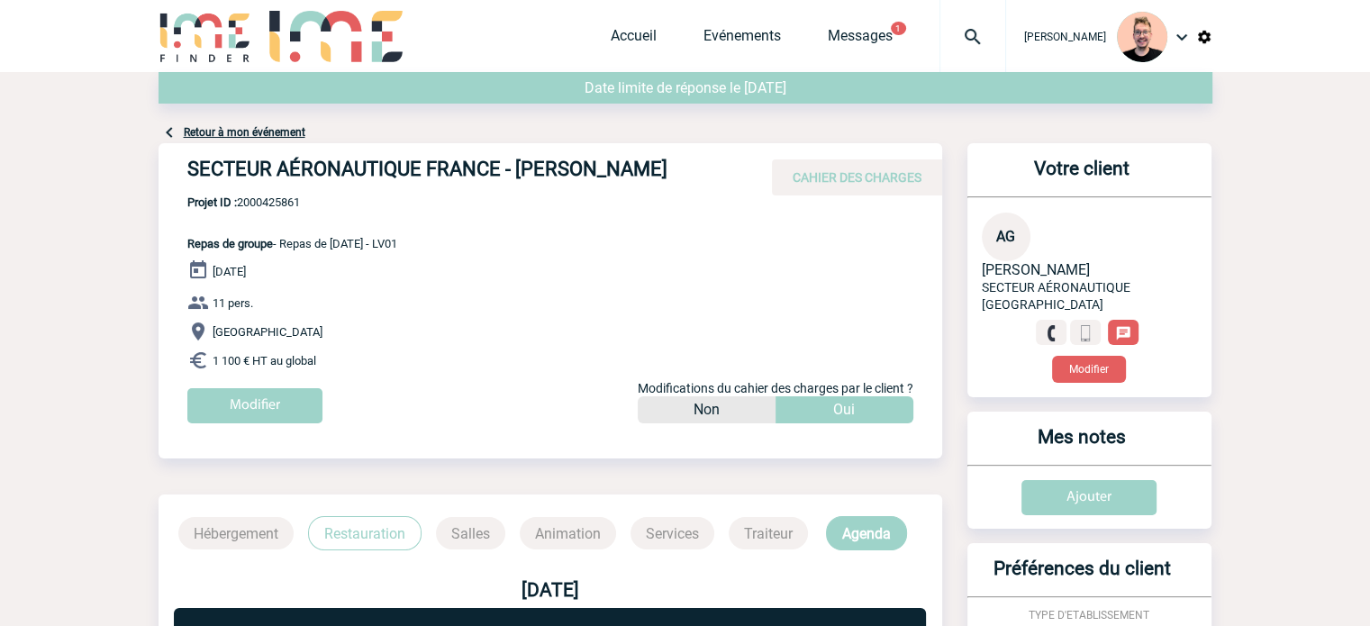
click at [274, 200] on span "Projet ID : 2000425861" at bounding box center [292, 202] width 210 height 14
copy span "2000425861"
click at [268, 214] on p "Projet ID : 2000425861 Repas de groupe - Repas de [DATE] - LV01" at bounding box center [278, 222] width 239 height 55
click at [268, 213] on p "Projet ID : 2000425861 Repas de groupe - Repas de [DATE] - LV01" at bounding box center [278, 222] width 239 height 55
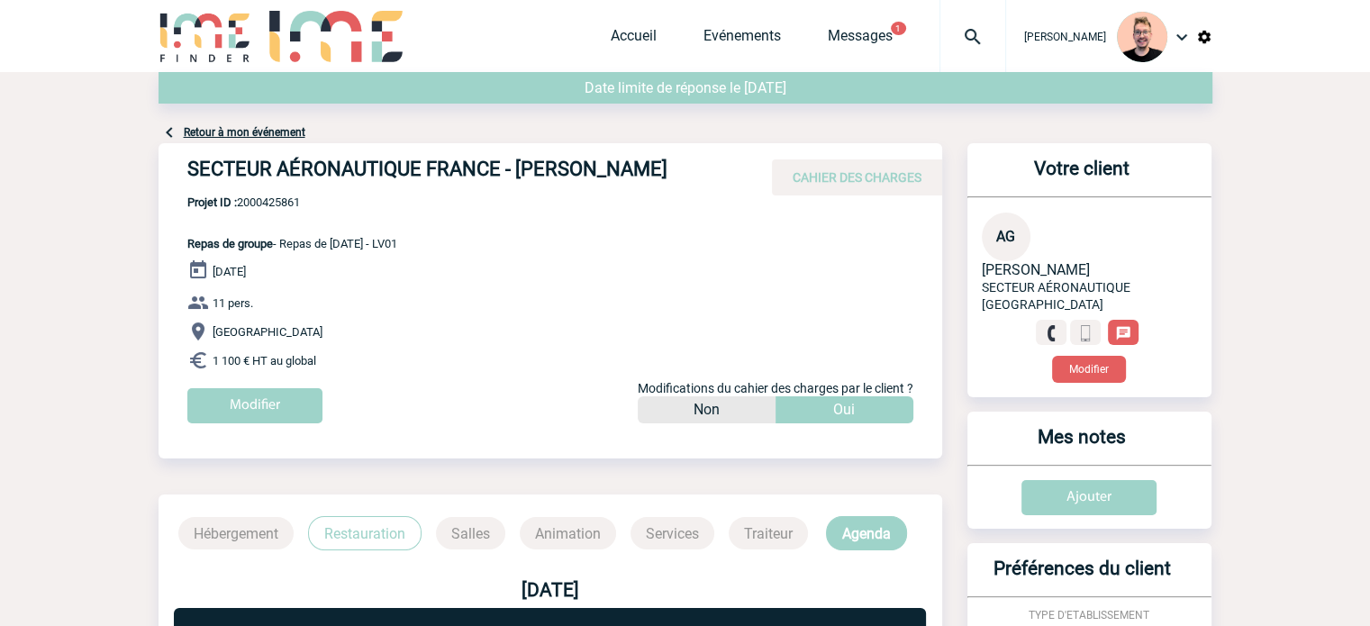
click at [263, 200] on span "Projet ID : 2000425861" at bounding box center [292, 202] width 210 height 14
copy span "2000425861"
